Goal: Task Accomplishment & Management: Complete application form

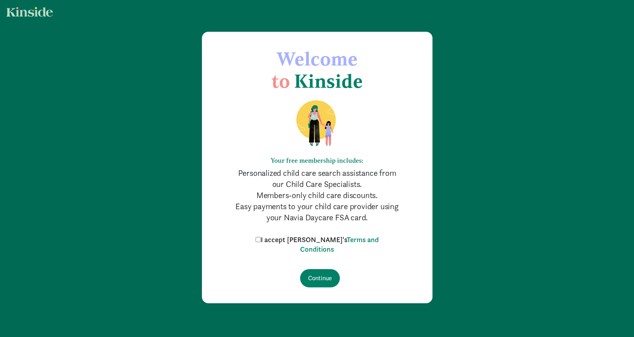
click at [261, 240] on input "I accept [PERSON_NAME]'s Terms and Conditions" at bounding box center [258, 239] width 5 height 5
checkbox input "true"
click at [315, 281] on input "Continue" at bounding box center [320, 278] width 40 height 18
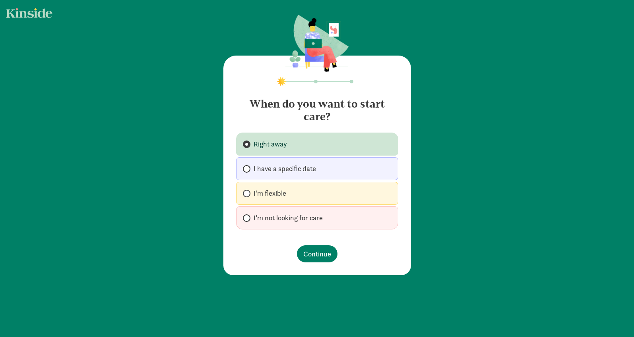
click at [246, 170] on span at bounding box center [247, 169] width 8 height 8
click at [246, 170] on input "I have a specific date" at bounding box center [245, 169] width 5 height 5
radio input "true"
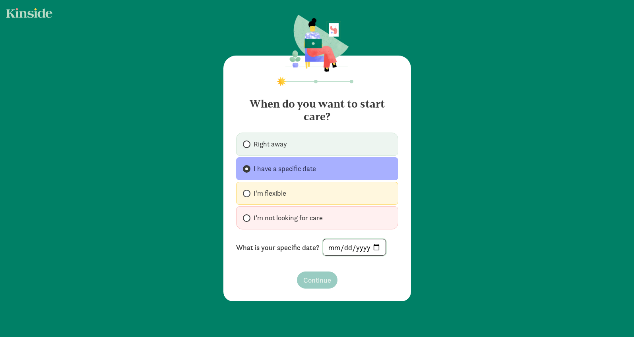
click at [347, 250] on input "date" at bounding box center [354, 248] width 62 height 16
click at [329, 250] on input "date" at bounding box center [354, 248] width 62 height 16
click at [448, 179] on div "When do you want to start care? Right away I have a specific date I'm flexible …" at bounding box center [317, 159] width 634 height 318
click at [343, 246] on input "date" at bounding box center [354, 248] width 62 height 16
type input "2025-09-08"
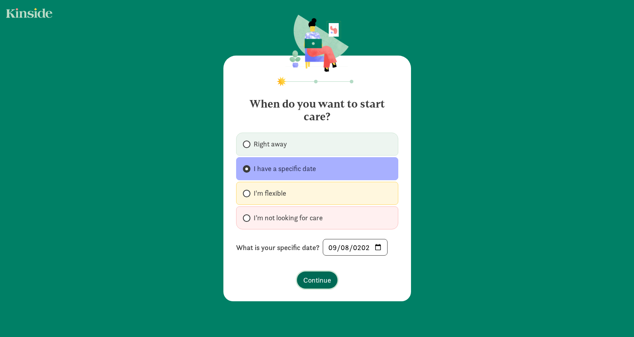
click at [318, 283] on span "Continue" at bounding box center [317, 280] width 28 height 11
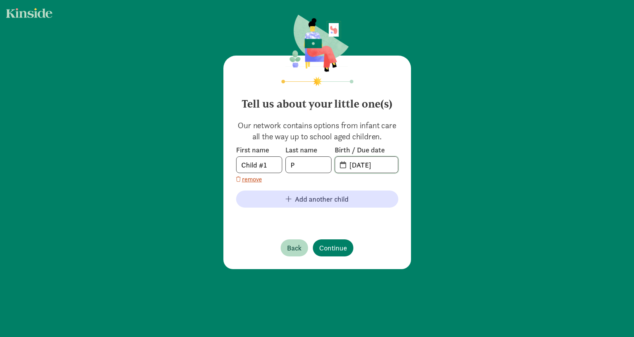
click at [360, 164] on input "08-25-2025" at bounding box center [371, 165] width 53 height 16
drag, startPoint x: 386, startPoint y: 167, endPoint x: 343, endPoint y: 167, distance: 42.1
click at [345, 167] on input "08-25-2025" at bounding box center [371, 165] width 53 height 16
click at [341, 167] on span "08-25-2025" at bounding box center [366, 165] width 63 height 16
click at [345, 167] on input "20-25-0825" at bounding box center [371, 165] width 53 height 16
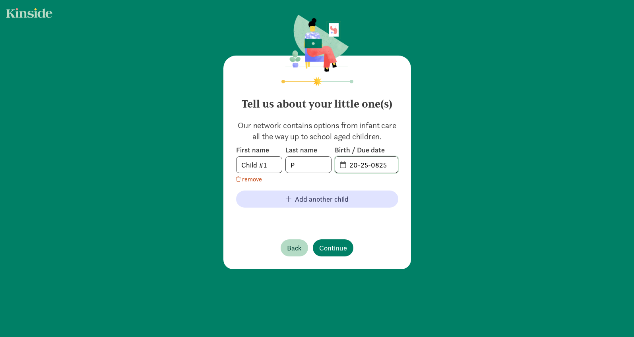
drag, startPoint x: 387, startPoint y: 165, endPoint x: 326, endPoint y: 167, distance: 61.7
click at [326, 167] on div "First name Child #1 Last name P Birth / Due date 20-25-0825" at bounding box center [317, 159] width 162 height 28
type input "03-07-2024"
click at [300, 164] on input "P" at bounding box center [308, 165] width 45 height 16
type input "Piper"
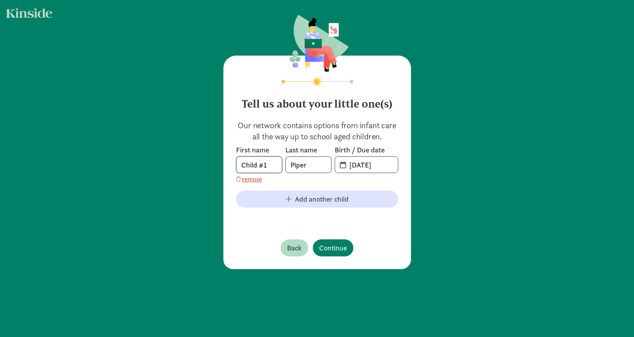
drag, startPoint x: 266, startPoint y: 166, endPoint x: 229, endPoint y: 165, distance: 37.4
click at [229, 165] on div "Tell us about your little one(s) Our network contains options from infant care …" at bounding box center [317, 163] width 188 height 214
type input "Scott"
click at [440, 194] on div "Tell us about your little one(s) Our network contains options from infant care …" at bounding box center [317, 142] width 634 height 285
click at [328, 246] on span "Continue" at bounding box center [333, 248] width 28 height 11
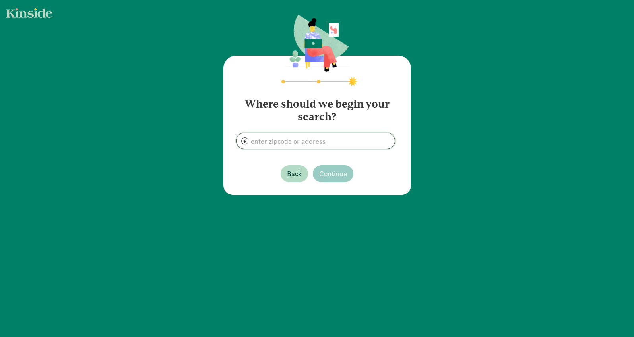
click at [297, 139] on input at bounding box center [315, 141] width 158 height 16
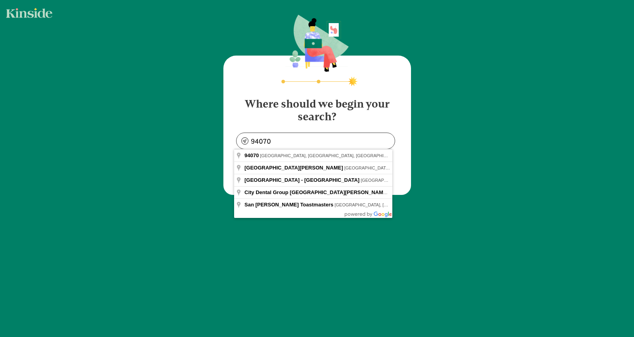
type input "San Carlos, CA 94070, USA"
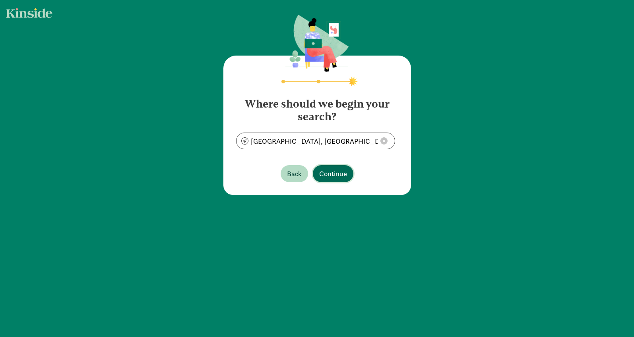
click at [324, 171] on span "Continue" at bounding box center [333, 174] width 28 height 11
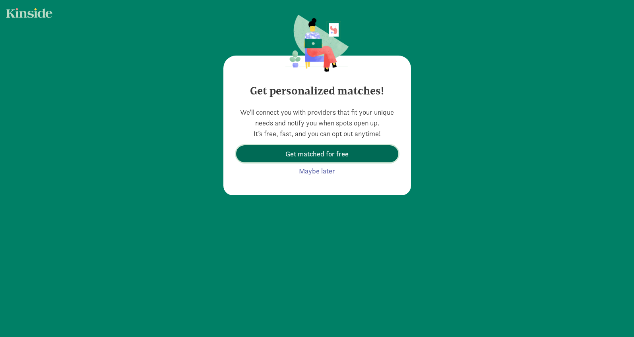
click at [282, 154] on span "Get matched for free" at bounding box center [316, 154] width 149 height 11
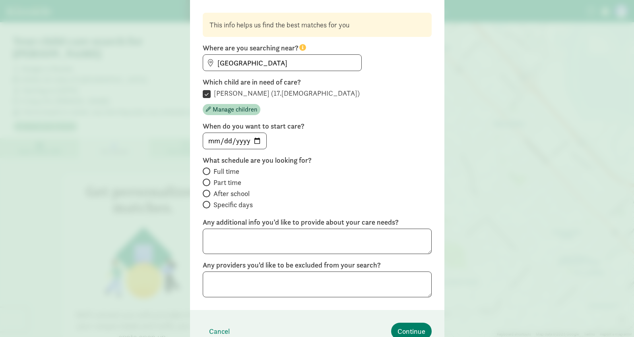
scroll to position [64, 0]
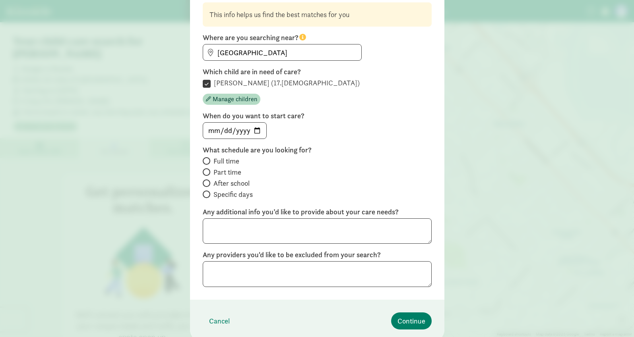
click at [232, 163] on span "Full time" at bounding box center [226, 162] width 26 height 10
click at [208, 163] on input "Full time" at bounding box center [205, 161] width 5 height 5
radio input "true"
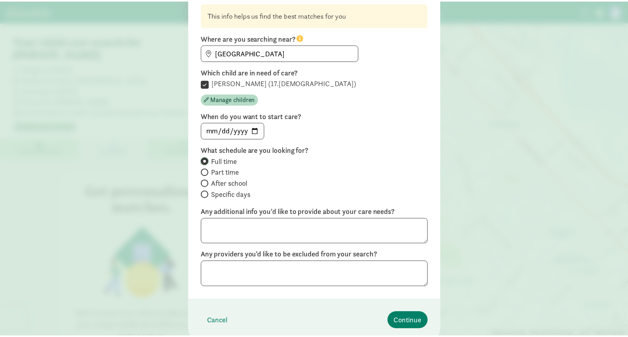
scroll to position [95, 0]
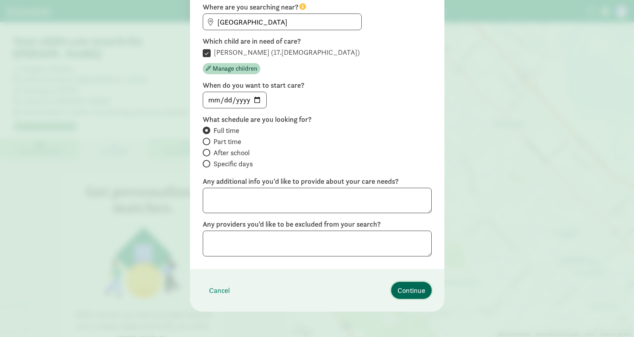
click at [410, 292] on span "Continue" at bounding box center [411, 290] width 28 height 11
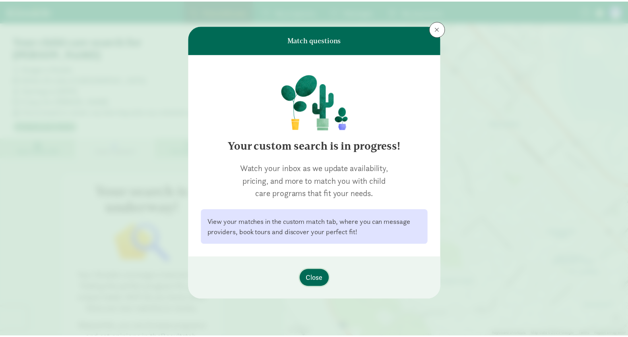
scroll to position [0, 0]
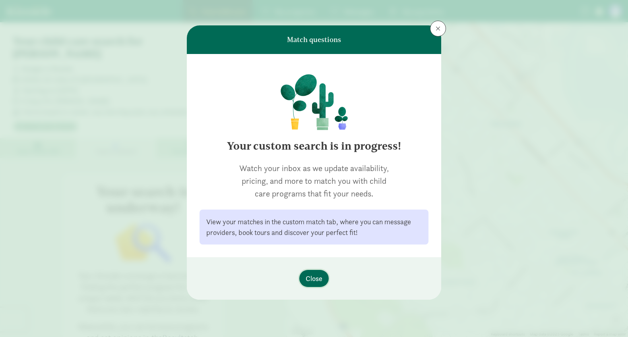
click at [319, 281] on span "Close" at bounding box center [314, 278] width 17 height 11
